Goal: Find specific page/section

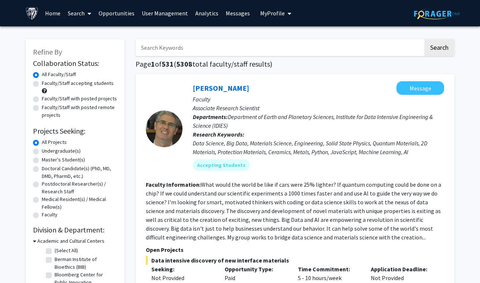
click at [148, 48] on input "Search Keywords" at bounding box center [280, 47] width 288 height 17
type input "[PERSON_NAME]"
click at [425, 39] on button "Search" at bounding box center [440, 47] width 30 height 17
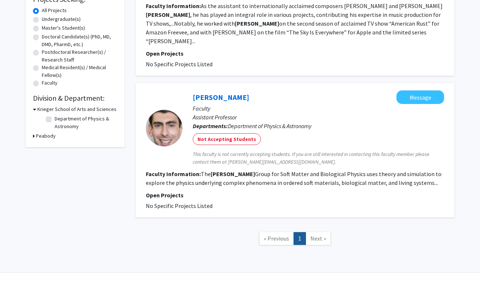
scroll to position [133, 0]
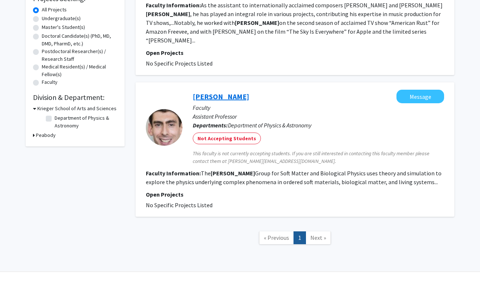
click at [206, 92] on link "[PERSON_NAME]" at bounding box center [221, 96] width 56 height 9
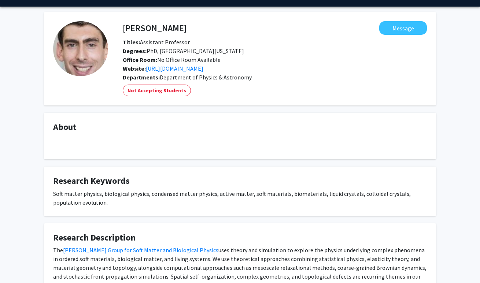
scroll to position [21, 0]
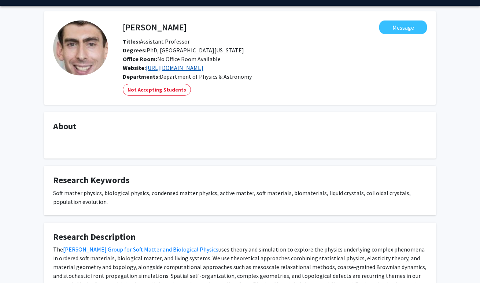
click at [204, 66] on link "[URL][DOMAIN_NAME]" at bounding box center [175, 67] width 58 height 7
